Goal: Navigation & Orientation: Find specific page/section

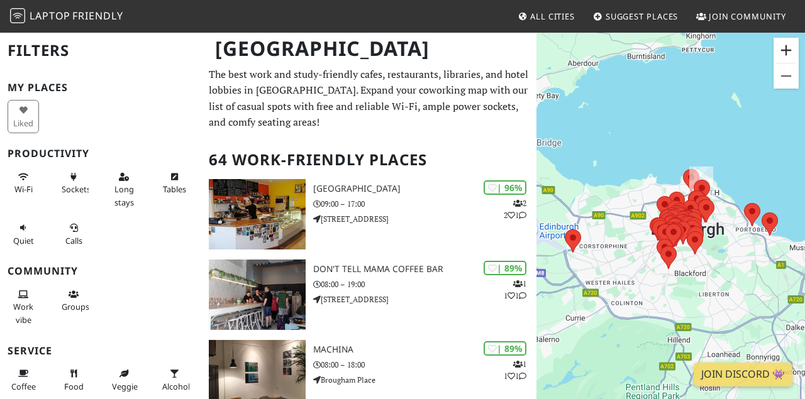
click at [786, 50] on button "Zoom in" at bounding box center [785, 50] width 25 height 25
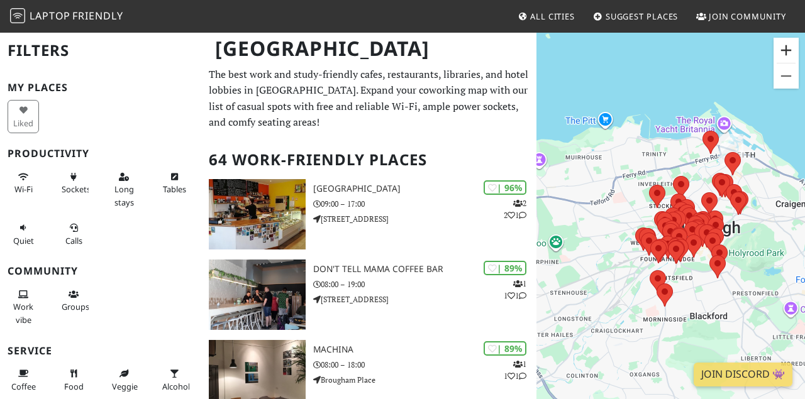
click at [786, 50] on button "Zoom in" at bounding box center [785, 50] width 25 height 25
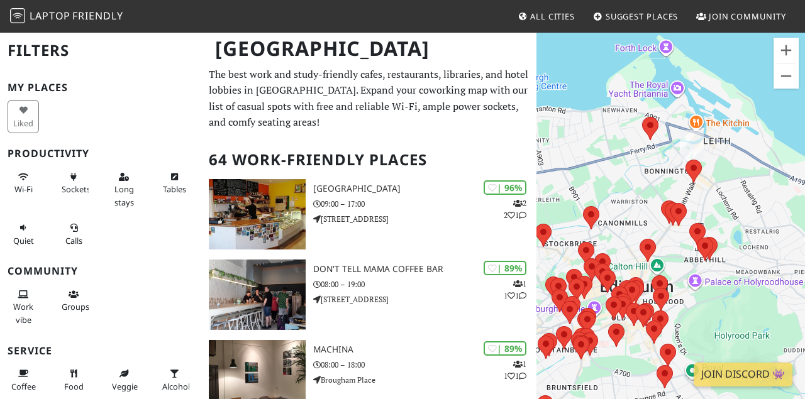
drag, startPoint x: 702, startPoint y: 148, endPoint x: 600, endPoint y: 211, distance: 120.5
click at [600, 211] on div at bounding box center [670, 230] width 268 height 399
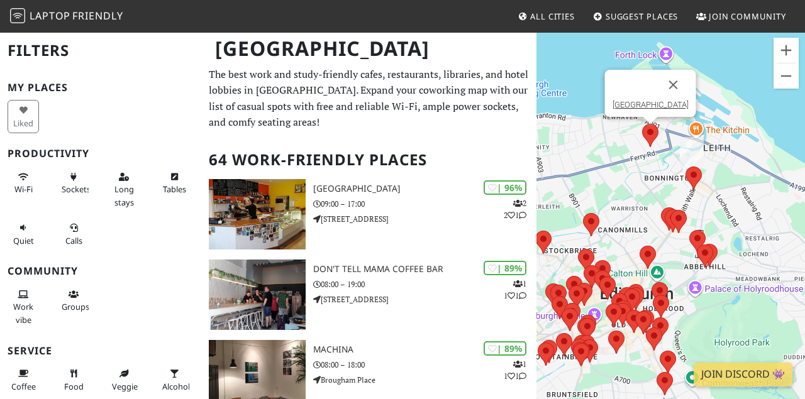
click at [642, 124] on area at bounding box center [642, 124] width 0 height 0
click at [685, 167] on area at bounding box center [685, 167] width 0 height 0
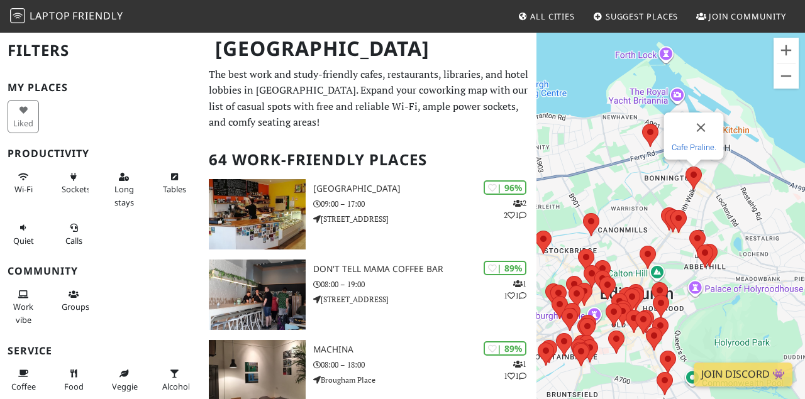
click at [679, 150] on link "Cafe Praline." at bounding box center [693, 147] width 45 height 9
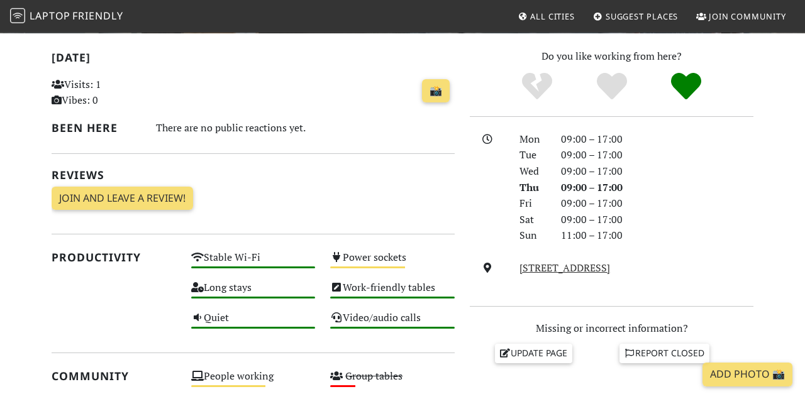
scroll to position [260, 0]
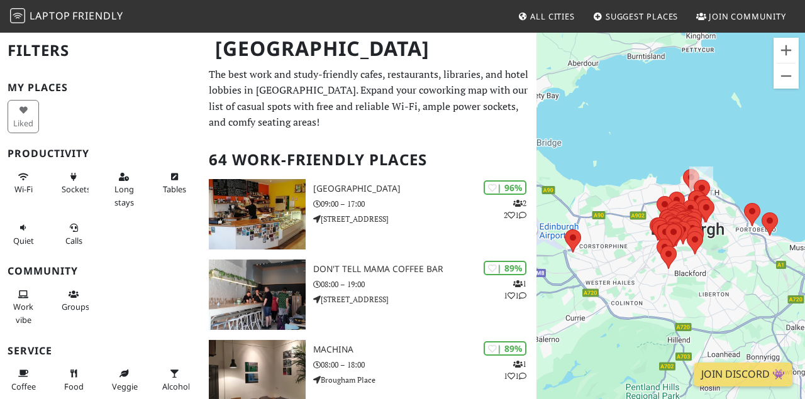
click at [697, 174] on img at bounding box center [701, 182] width 24 height 31
click at [691, 174] on img at bounding box center [701, 182] width 24 height 31
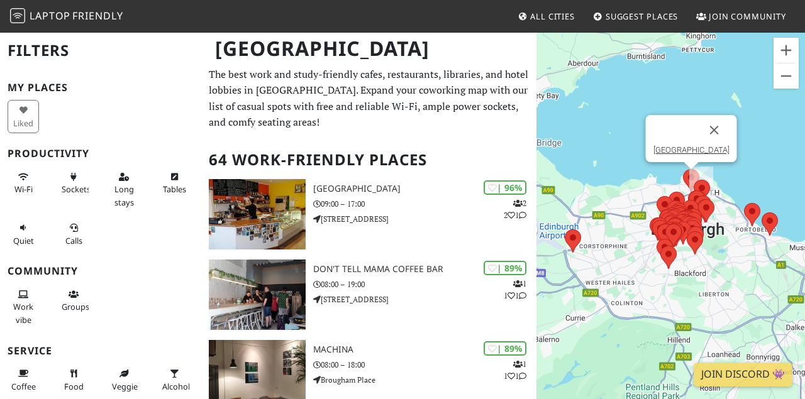
click at [683, 169] on area at bounding box center [683, 169] width 0 height 0
click at [689, 151] on link "[GEOGRAPHIC_DATA]" at bounding box center [691, 149] width 76 height 9
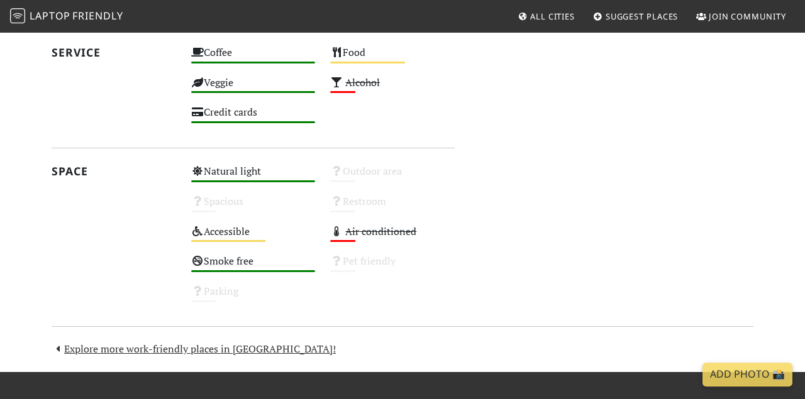
scroll to position [869, 0]
